Goal: Information Seeking & Learning: Learn about a topic

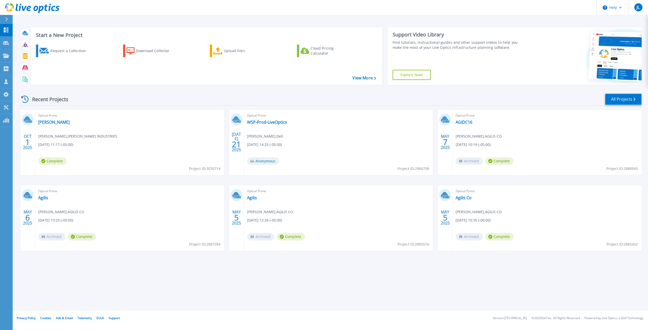
click at [626, 100] on link "All Projects" at bounding box center [623, 99] width 37 height 11
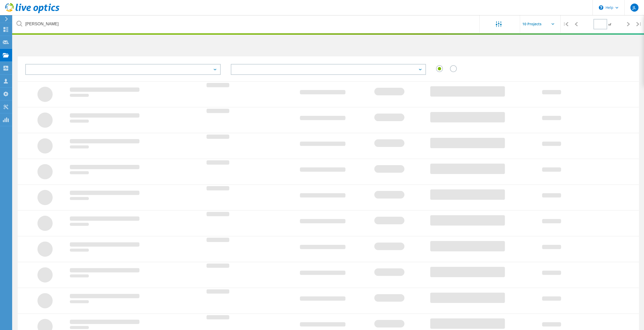
type input "1"
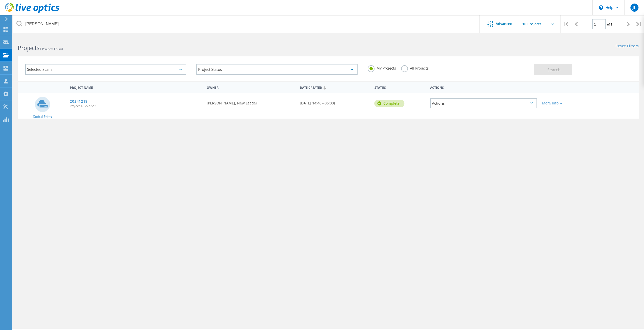
click at [76, 102] on link "20241218" at bounding box center [79, 102] width 18 height 4
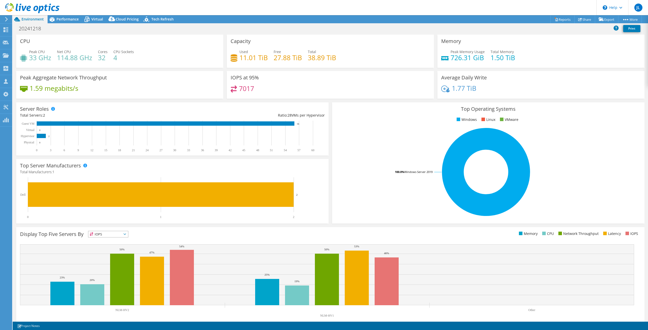
select select "USD"
click at [69, 19] on span "Performance" at bounding box center [67, 19] width 22 height 5
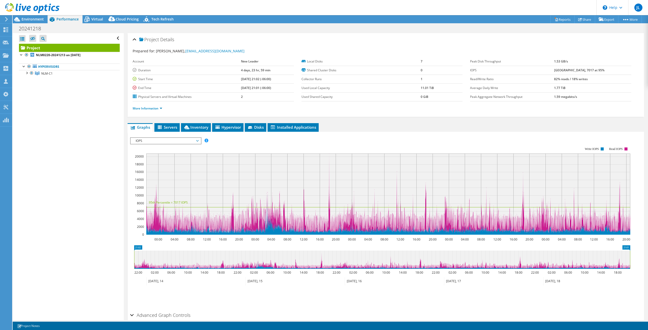
drag, startPoint x: 195, startPoint y: 138, endPoint x: 182, endPoint y: 147, distance: 15.4
click at [195, 138] on span "IOPS" at bounding box center [165, 141] width 65 height 6
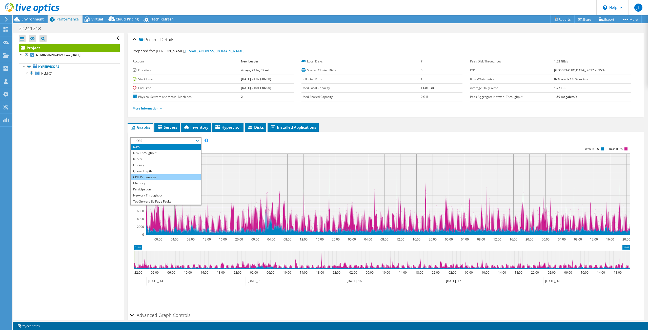
scroll to position [18, 0]
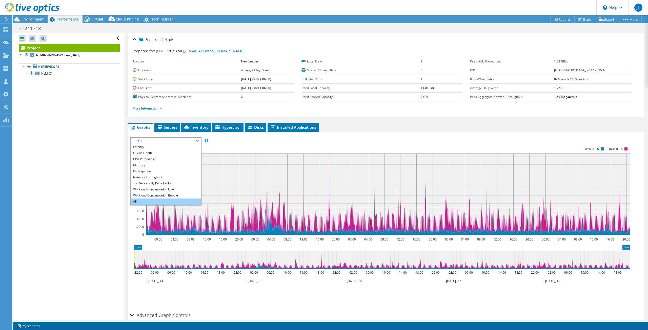
click at [145, 200] on li "All" at bounding box center [166, 202] width 70 height 6
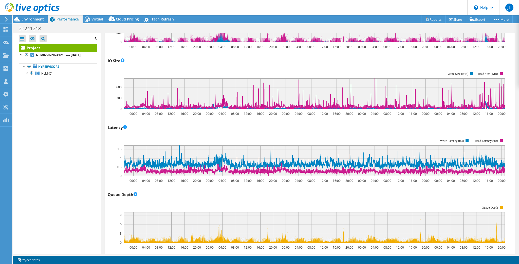
scroll to position [241, 0]
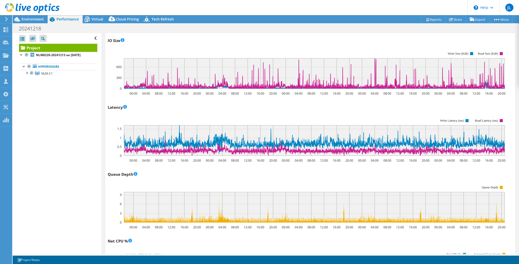
click at [178, 179] on rect at bounding box center [307, 204] width 398 height 51
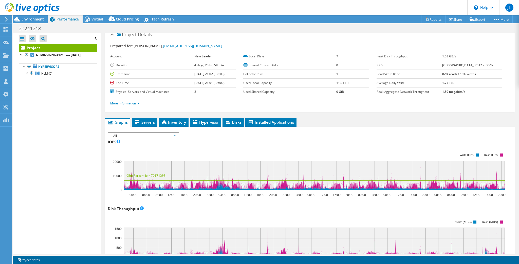
scroll to position [0, 0]
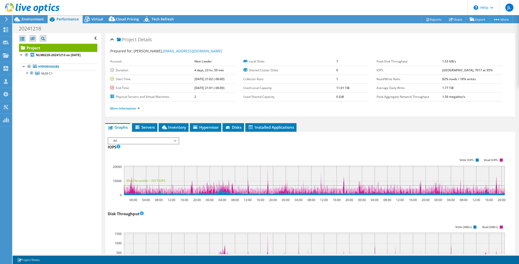
drag, startPoint x: 443, startPoint y: 70, endPoint x: 489, endPoint y: 69, distance: 46.3
click at [489, 69] on tr "IOPS 20751 at Peak, 7017 at 95%" at bounding box center [439, 70] width 126 height 9
click at [491, 69] on td "[GEOGRAPHIC_DATA], 7017 at 95%" at bounding box center [472, 70] width 60 height 9
click at [136, 108] on link "More Information" at bounding box center [125, 108] width 30 height 4
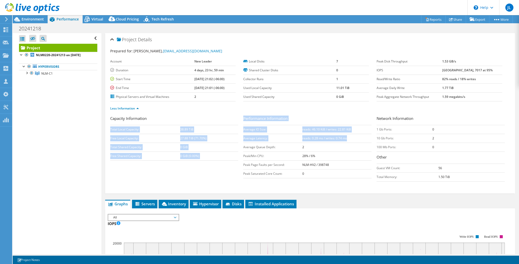
drag, startPoint x: 352, startPoint y: 137, endPoint x: 242, endPoint y: 122, distance: 110.9
click at [242, 122] on div "Capacity Information Total Local Capacity: 38.89 TiB Free Local Capacity: 27.88…" at bounding box center [309, 150] width 399 height 69
click at [273, 138] on td "Average Latency:" at bounding box center [272, 138] width 59 height 9
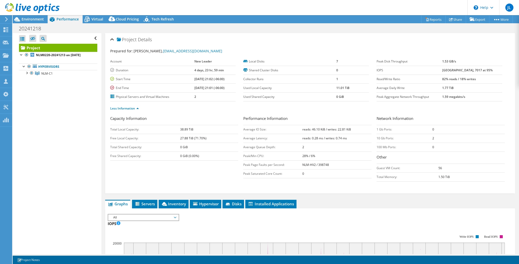
drag, startPoint x: 345, startPoint y: 138, endPoint x: 306, endPoint y: 138, distance: 38.5
click at [306, 138] on td "reads: 0.28 ms / writes: 0.74 ms" at bounding box center [336, 138] width 69 height 9
click at [333, 145] on td "2" at bounding box center [336, 147] width 69 height 9
click at [211, 72] on tr "Duration 4 days, 23 hr, 59 min" at bounding box center [173, 70] width 126 height 9
click at [217, 134] on td "27.88 TiB (71.70%)" at bounding box center [209, 138] width 58 height 9
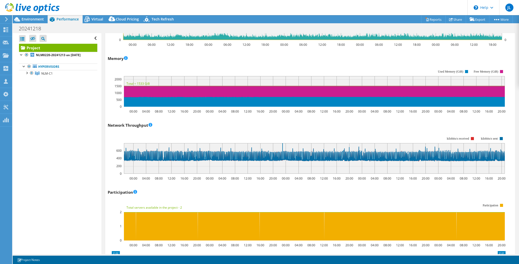
scroll to position [661, 0]
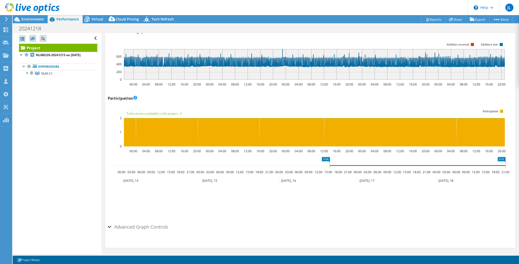
drag, startPoint x: 112, startPoint y: 156, endPoint x: 330, endPoint y: 167, distance: 218.1
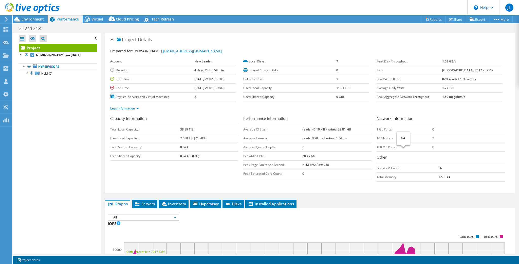
select select "USD"
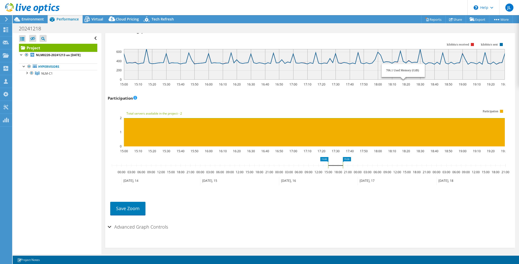
scroll to position [661, 0]
drag, startPoint x: 327, startPoint y: 162, endPoint x: 248, endPoint y: 162, distance: 78.8
click at [248, 163] on rect at bounding box center [249, 166] width 2 height 6
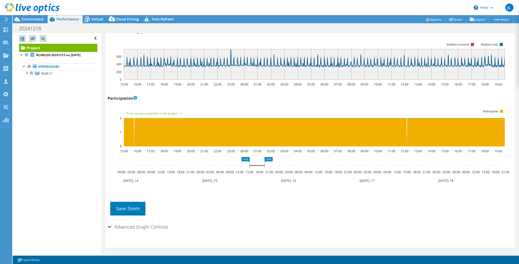
drag, startPoint x: 342, startPoint y: 161, endPoint x: 265, endPoint y: 163, distance: 77.3
click at [265, 163] on rect at bounding box center [264, 166] width 2 height 6
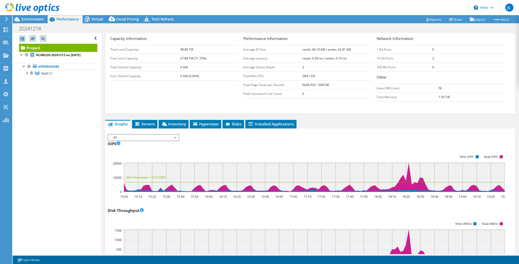
scroll to position [33, 0]
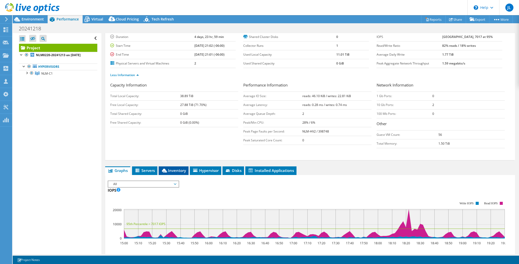
click at [185, 168] on span "Inventory" at bounding box center [173, 170] width 25 height 5
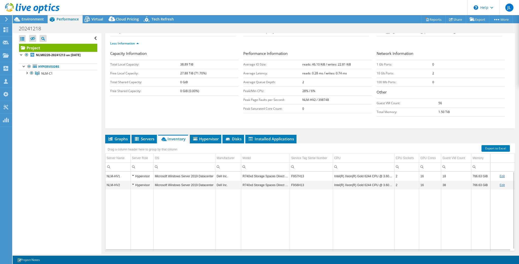
scroll to position [59, 0]
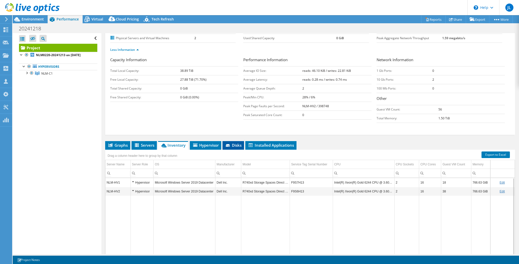
click at [238, 146] on li "Disks" at bounding box center [233, 145] width 22 height 9
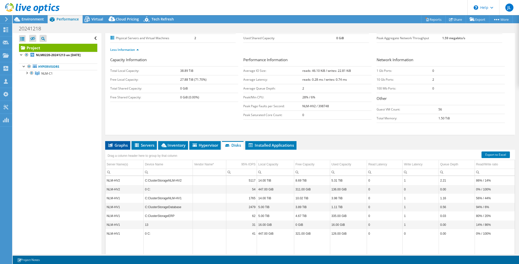
click at [122, 144] on span "Graphs" at bounding box center [118, 145] width 20 height 5
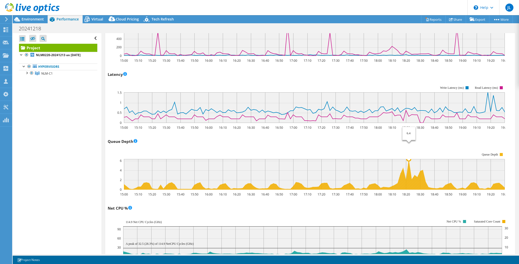
scroll to position [342, 0]
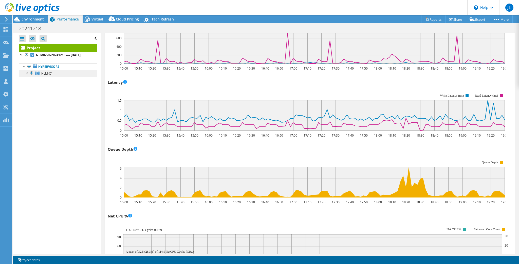
click at [41, 73] on link "NLM-C1" at bounding box center [58, 73] width 78 height 7
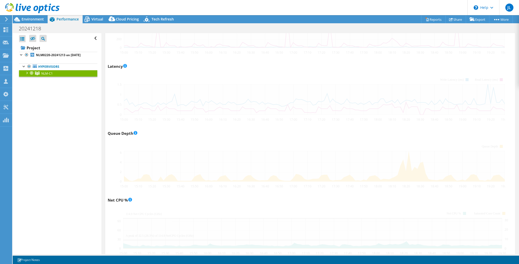
scroll to position [249, 0]
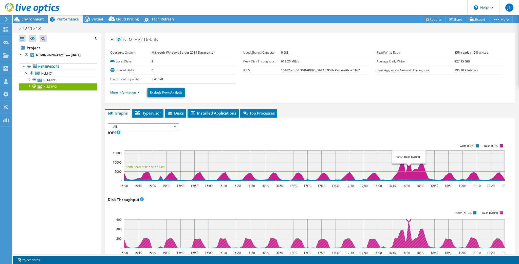
select select "USD"
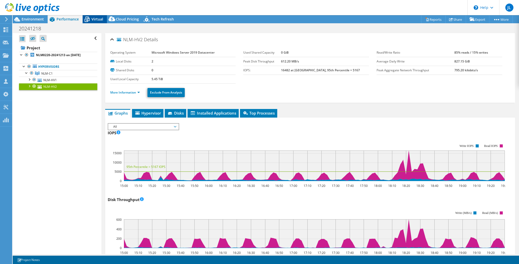
click at [98, 16] on div "Virtual" at bounding box center [95, 19] width 24 height 8
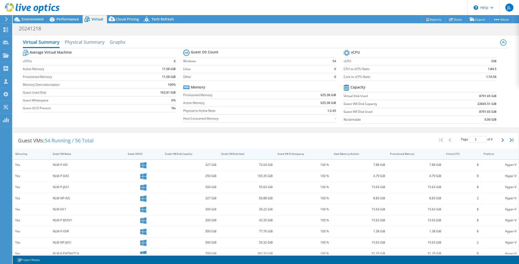
scroll to position [20, 0]
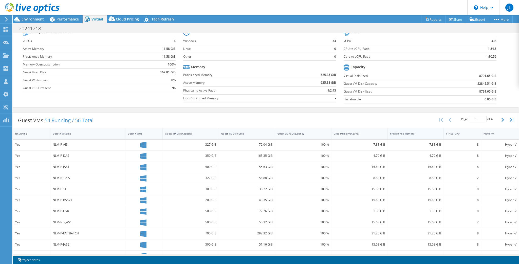
click at [409, 133] on div "Provisioned Memory" at bounding box center [412, 134] width 50 height 8
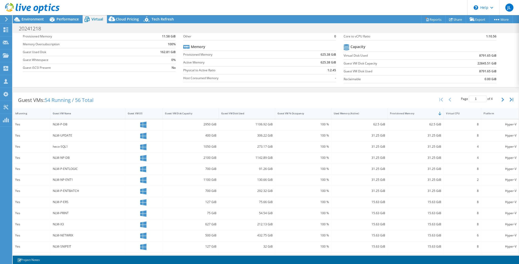
scroll to position [61, 0]
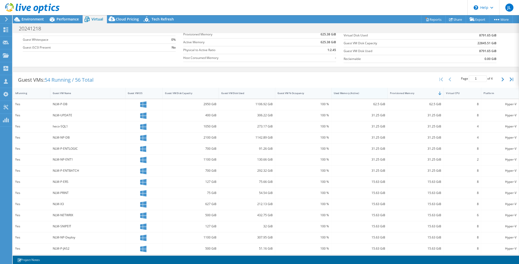
click at [342, 92] on div "Used Memory (Active)" at bounding box center [356, 93] width 45 height 3
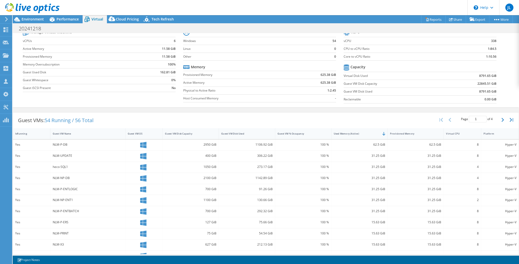
scroll to position [0, 0]
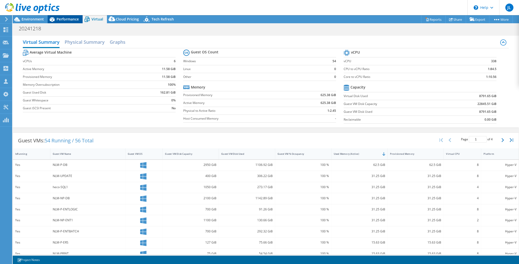
click at [62, 18] on span "Performance" at bounding box center [67, 19] width 22 height 5
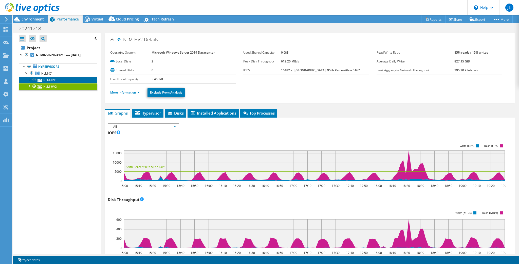
click at [55, 80] on link "NLM-HV1" at bounding box center [58, 80] width 78 height 7
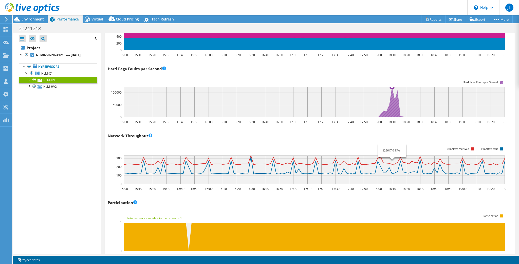
scroll to position [517, 0]
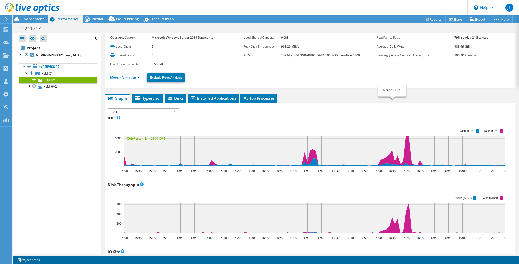
scroll to position [0, 0]
